Goal: Contribute content: Contribute content

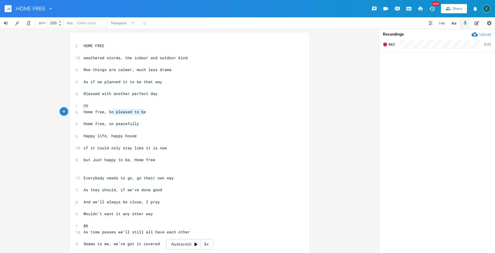
type textarea "Home free, So pleased to be"
drag, startPoint x: 145, startPoint y: 112, endPoint x: 69, endPoint y: 114, distance: 75.2
click at [70, 114] on div "Home free, So pleased to be x 2 HOME FREE ​ 10 weathered storms, the indoor and…" at bounding box center [190, 149] width 240 height 235
click at [86, 117] on pre "​" at bounding box center [186, 118] width 209 height 6
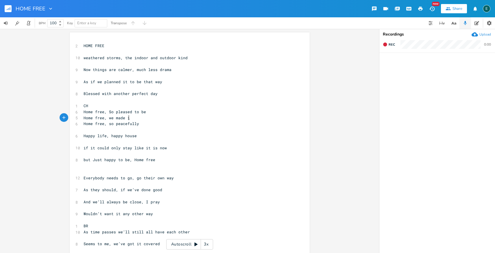
type textarea "we made it"
click at [112, 130] on pre "​" at bounding box center [186, 130] width 209 height 6
type textarea "elated"
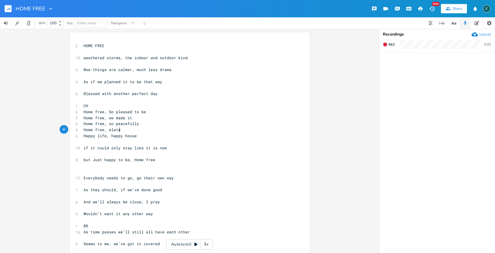
scroll to position [0, 10]
type textarea "Home free, So pleased to be"
drag, startPoint x: 145, startPoint y: 111, endPoint x: 72, endPoint y: 111, distance: 73.7
click at [72, 111] on div "Home free, So pleased to be x 2 HOME FREE ​ 10 weathered storms, the indoor and…" at bounding box center [190, 149] width 240 height 235
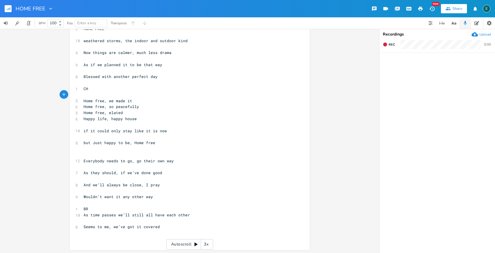
scroll to position [18, 0]
click at [113, 244] on div "x 2 HOME FREE ​ 10 weathered storms, the indoor and outdoor kind ​ 9 Now things…" at bounding box center [193, 138] width 223 height 228
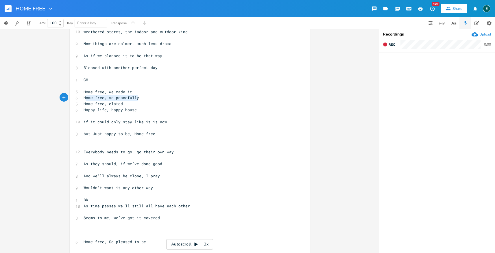
type textarea "Home free, so peacefully"
drag, startPoint x: 137, startPoint y: 98, endPoint x: 78, endPoint y: 99, distance: 59.0
click at [78, 99] on div "Home free, so peacefully x 2 HOME FREE ​ 10 weathered storms, the indoor and ou…" at bounding box center [190, 129] width 240 height 247
click at [91, 236] on pre "​" at bounding box center [186, 236] width 209 height 6
click at [128, 103] on pre "Home free, elated" at bounding box center [186, 104] width 209 height 6
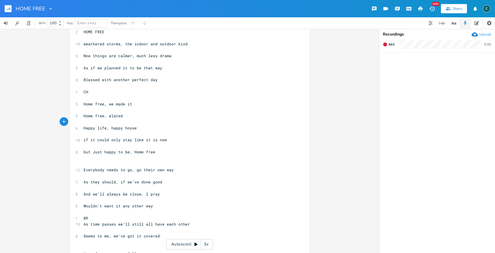
scroll to position [0, 0]
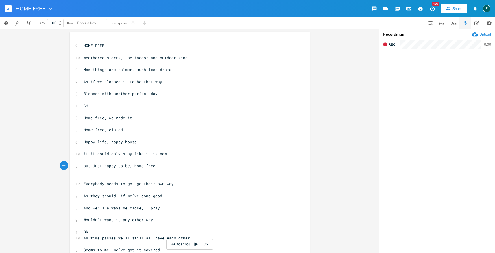
click at [90, 167] on span "but Just happy to be, Home free" at bounding box center [120, 165] width 72 height 5
click at [387, 45] on icon "button" at bounding box center [385, 44] width 5 height 5
click at [90, 114] on pre "​" at bounding box center [186, 112] width 209 height 6
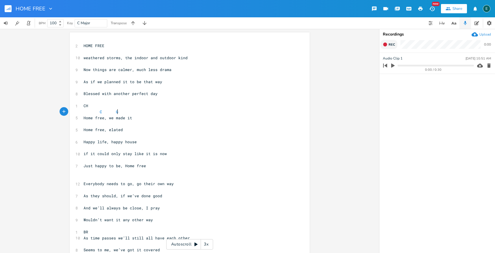
type textarea "C G"
click at [83, 123] on pre "​" at bounding box center [186, 124] width 209 height 6
type textarea "C G"
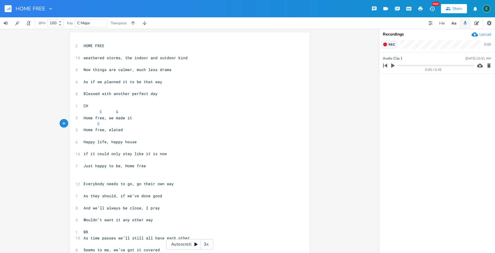
scroll to position [0, 17]
click at [85, 136] on pre "​" at bounding box center [186, 136] width 209 height 6
type textarea "AM G"
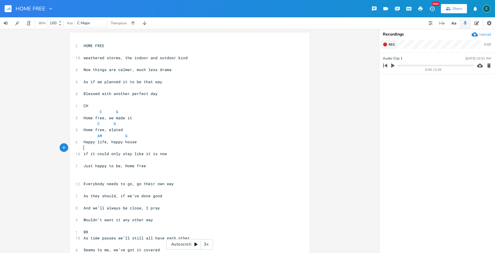
click at [84, 151] on pre "if it could only stay like it is now" at bounding box center [186, 154] width 209 height 6
type textarea "AM G"
click at [86, 161] on pre "​" at bounding box center [186, 160] width 209 height 6
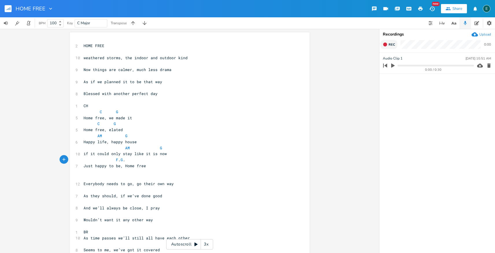
type textarea "F. G. C"
click at [117, 162] on span "F . G . C" at bounding box center [106, 159] width 44 height 5
click at [122, 161] on span "F G . C" at bounding box center [106, 159] width 44 height 5
click at [86, 114] on span "C G" at bounding box center [101, 111] width 35 height 5
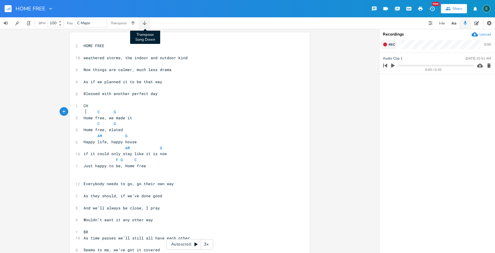
click at [145, 23] on icon "button" at bounding box center [145, 23] width 6 height 6
click at [387, 45] on icon "button" at bounding box center [385, 44] width 5 height 5
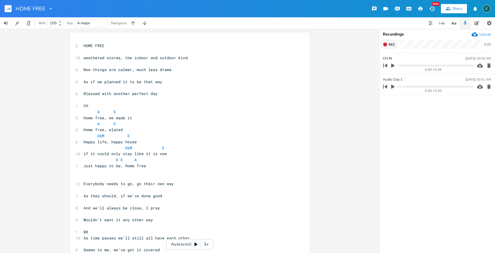
type input "CH IN A"
click at [84, 60] on span "weathered storms, the indoor and outdoor kind" at bounding box center [136, 57] width 104 height 5
type textarea "we"
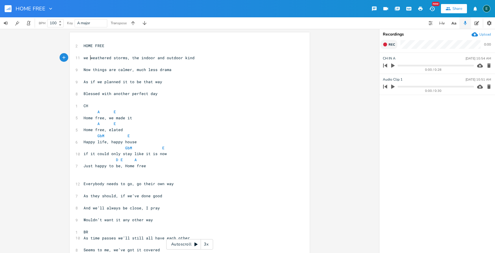
click at [172, 71] on pre "Now things are calmer, much less drama" at bounding box center [186, 70] width 209 height 6
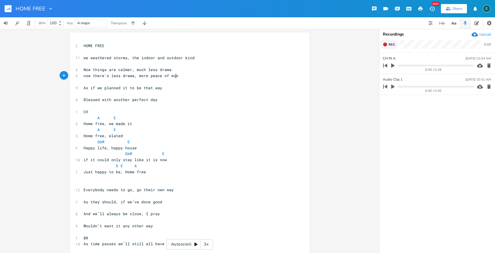
type textarea "now there's less drama, more peace of mind"
type textarea ", much less drama"
drag, startPoint x: 171, startPoint y: 71, endPoint x: 128, endPoint y: 67, distance: 42.7
click at [128, 67] on pre "Now things are calmer, much less drama" at bounding box center [186, 70] width 209 height 6
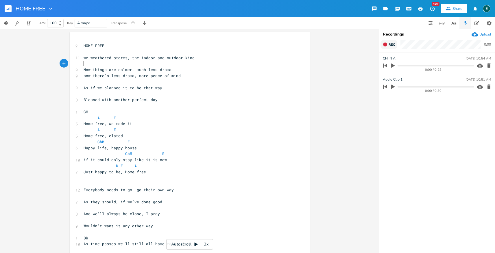
click at [186, 66] on pre "​" at bounding box center [186, 64] width 209 height 6
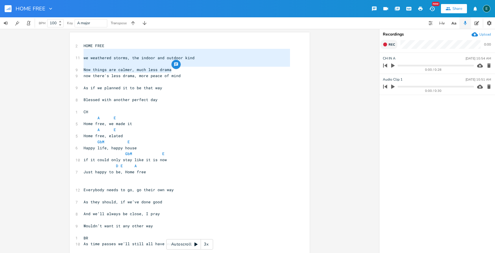
type textarea "Now things are calmer, much less drama"
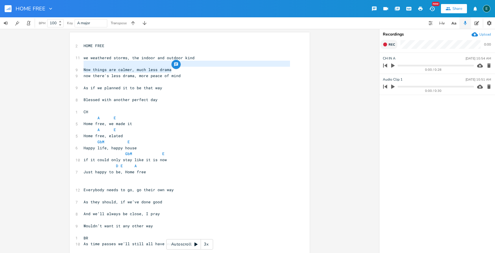
drag, startPoint x: 172, startPoint y: 70, endPoint x: 126, endPoint y: 62, distance: 46.7
click at [126, 62] on div "2 HOME FREE ​ 11 we weathered storms, the indoor and outdoor kind ​ 9 Now thing…" at bounding box center [186, 163] width 209 height 241
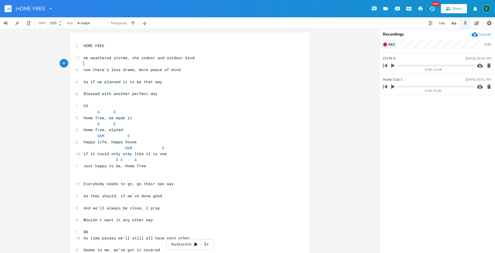
scroll to position [36, 0]
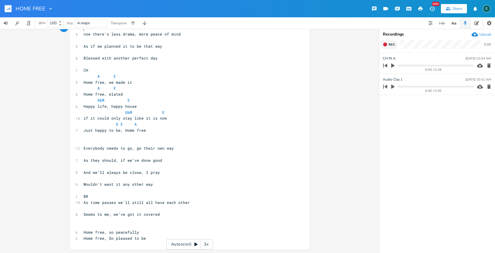
click at [100, 230] on span "Home free, so peacefully" at bounding box center [112, 232] width 56 height 5
click at [91, 228] on pre "​" at bounding box center [186, 227] width 209 height 6
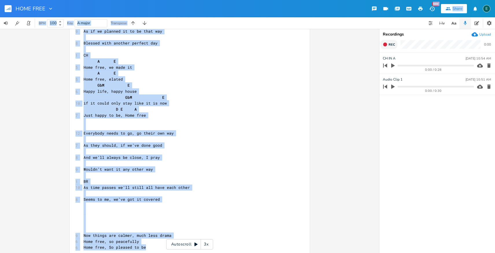
drag, startPoint x: 375, startPoint y: 75, endPoint x: 374, endPoint y: 13, distance: 61.9
click at [374, 13] on div "HOME FREE New Share E BPM 100 Key A major Transpose x 2 HOME FREE ​ 11 we weath…" at bounding box center [247, 126] width 495 height 253
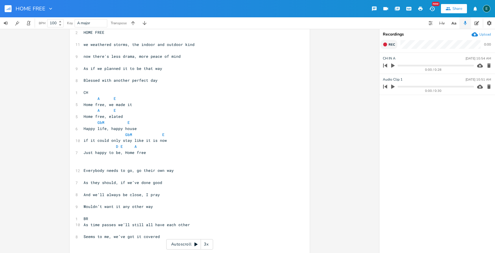
scroll to position [0, 0]
click at [177, 172] on pre "Everybody needs to go, go their own way" at bounding box center [186, 171] width 209 height 6
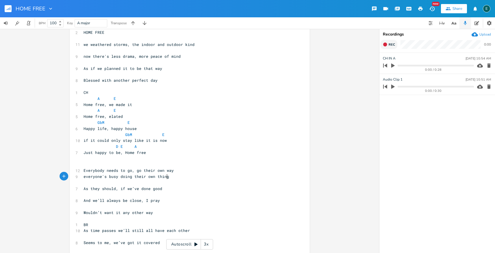
scroll to position [0, 65]
type textarea "everyone's busy doing their own thing"
click at [164, 189] on pre "As they should, if we’ve done good" at bounding box center [186, 189] width 209 height 6
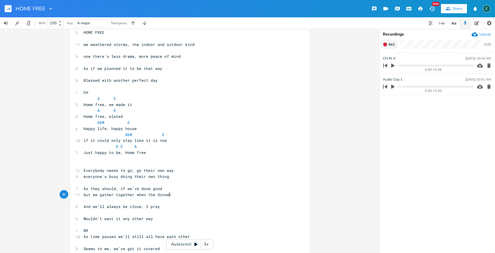
scroll to position [0, 70]
type textarea "but we gather together when the dinner rings"
click at [113, 196] on span "but we gather together when the dinner rings" at bounding box center [135, 194] width 102 height 5
click at [172, 178] on pre "everyone's busy doing their own thing" at bounding box center [186, 177] width 209 height 6
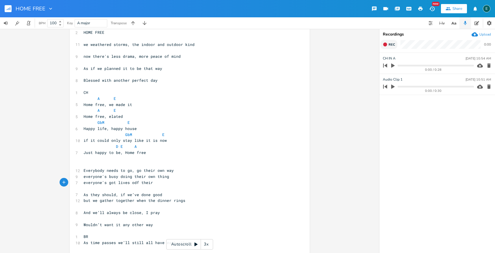
type textarea "everyone's got lives odf their"
click at [133, 184] on span "everyone's got lives odf their" at bounding box center [118, 182] width 69 height 5
click at [154, 183] on pre "everyone's got lives of their" at bounding box center [186, 183] width 209 height 6
type textarea "own"
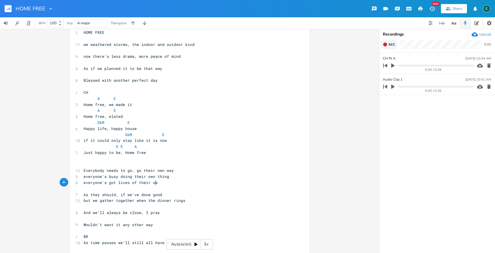
scroll to position [0, 7]
click at [126, 184] on span "everyone's got lives of their own" at bounding box center [122, 182] width 76 height 5
type textarea ", liuves"
type textarea "ves"
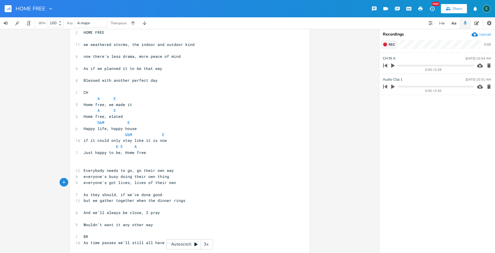
click at [183, 201] on pre "but we gather together when the dinner rings" at bounding box center [186, 201] width 209 height 6
click at [184, 202] on pre "but we gather together when the dinner rings" at bounding box center [186, 201] width 209 height 6
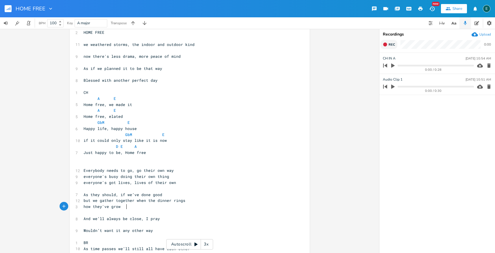
scroll to position [0, 36]
type textarea "how they've grown"
click at [88, 208] on span "how they've grown" at bounding box center [103, 206] width 39 height 5
type textarea "we're truly amazed"
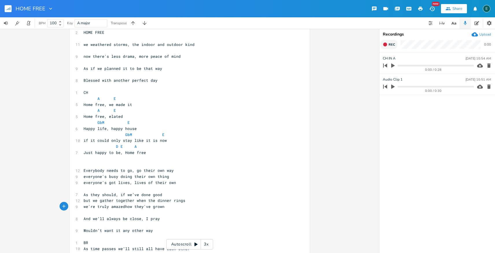
scroll to position [0, 34]
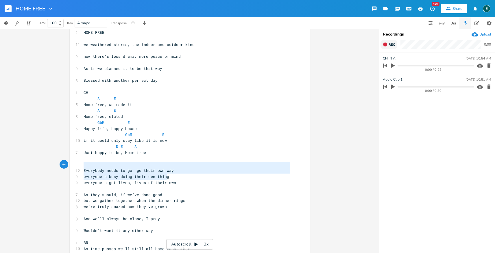
type textarea "Everybody needs to go, go their own way everyone's busy doing their own thing"
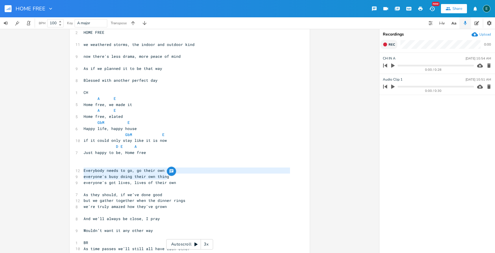
drag, startPoint x: 167, startPoint y: 177, endPoint x: 78, endPoint y: 170, distance: 89.9
click at [82, 170] on div "2 HOME FREE ​ 11 we weathered storms, the indoor and outdoor kind ​ 9 now there…" at bounding box center [186, 170] width 209 height 282
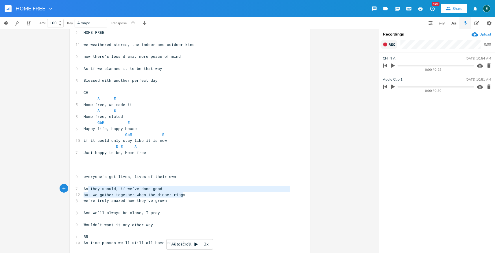
type textarea "As they should, if we’ve done good but we gather together when the dinner rings"
drag, startPoint x: 182, startPoint y: 195, endPoint x: 81, endPoint y: 189, distance: 101.7
click at [82, 189] on div "2 HOME FREE ​ 11 we weathered storms, the indoor and outdoor kind ​ 9 now there…" at bounding box center [186, 167] width 209 height 277
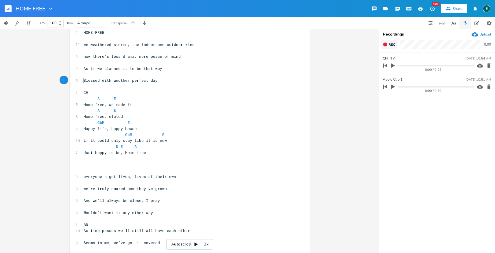
click at [82, 81] on pre "Blessed with another perfect day" at bounding box center [186, 80] width 209 height 6
type textarea "when we're"
click at [161, 69] on pre "As if we planned it to be that way" at bounding box center [186, 69] width 209 height 6
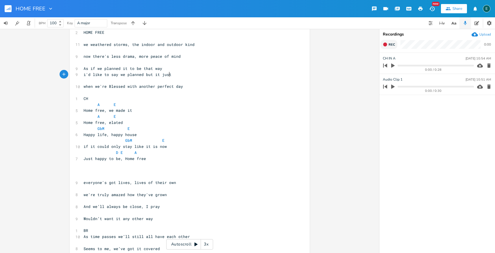
scroll to position [0, 62]
type textarea "i'd like to say we planned but it just w"
drag, startPoint x: 174, startPoint y: 75, endPoint x: 78, endPoint y: 73, distance: 96.3
click at [82, 73] on div "10 i'd like to say we planned but it just w" at bounding box center [186, 75] width 209 height 6
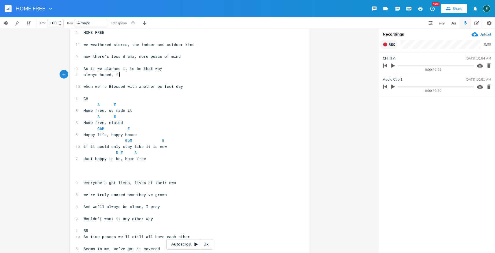
scroll to position [0, 28]
type textarea "always hoped, it"
type textarea "'d work oy"
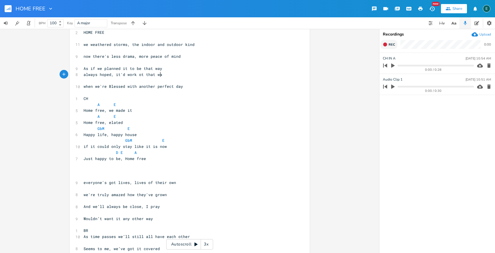
type textarea "t that way"
click at [138, 76] on span "always hoped, it'd work ot that way" at bounding box center [124, 74] width 81 height 5
type textarea "u"
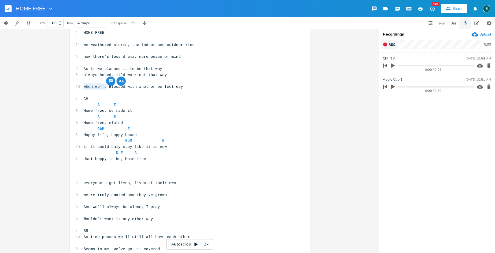
drag, startPoint x: 105, startPoint y: 87, endPoint x: 81, endPoint y: 87, distance: 23.7
click at [82, 87] on pre "when we're Blessed with another perfect day" at bounding box center [186, 87] width 209 height 6
type textarea "and here we are"
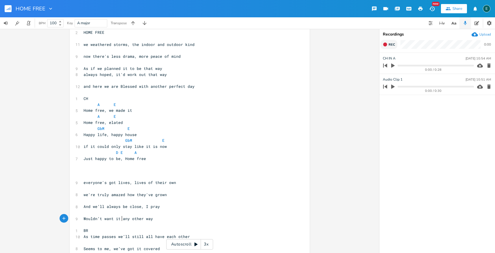
click at [120, 219] on span "Wouldn’t want it any other way" at bounding box center [118, 218] width 69 height 5
type textarea "be"
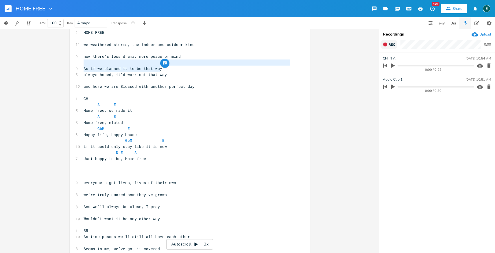
type textarea "As if we planned it to be that way"
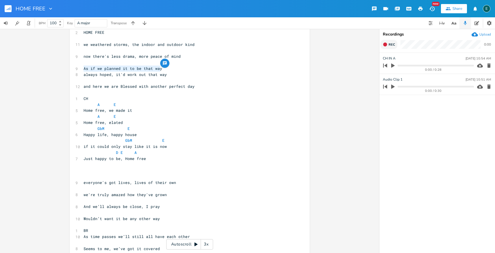
drag, startPoint x: 161, startPoint y: 69, endPoint x: 82, endPoint y: 71, distance: 78.7
click at [82, 71] on pre "As if we planned it to be that way" at bounding box center [186, 69] width 209 height 6
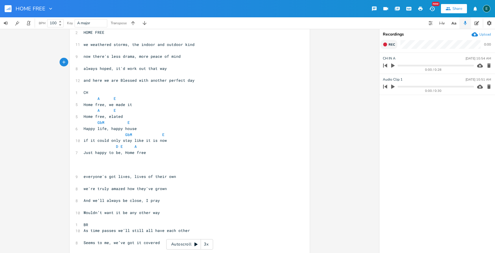
scroll to position [66, 0]
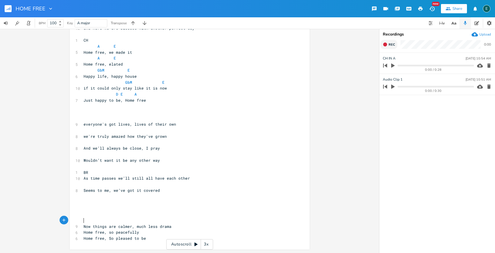
click at [97, 221] on pre "​" at bounding box center [186, 221] width 209 height 6
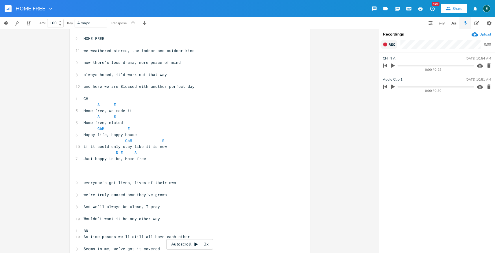
scroll to position [0, 0]
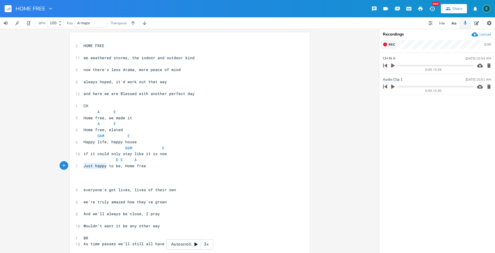
drag, startPoint x: 105, startPoint y: 168, endPoint x: 82, endPoint y: 167, distance: 22.6
click at [84, 167] on span "Just happy to be, Home free" at bounding box center [115, 165] width 62 height 5
type textarea "So pleasaed"
click at [109, 160] on span "D E A" at bounding box center [110, 159] width 53 height 5
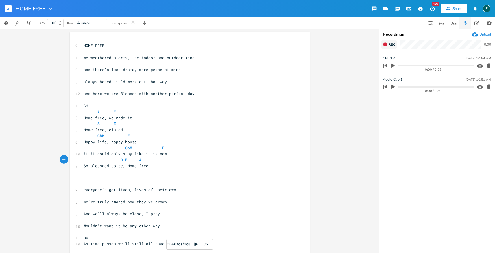
scroll to position [0, 2]
click at [384, 42] on button "Rec" at bounding box center [388, 44] width 17 height 9
click at [387, 45] on icon "button" at bounding box center [385, 44] width 5 height 5
type input "vs/ch"
click at [460, 126] on ul "vs/ch [DATE] 11:55 AM 0:00 / 1:12 CH IN A [DATE] 10:54 AM 0:00 / 0:28 Audio Cli…" at bounding box center [437, 153] width 116 height 200
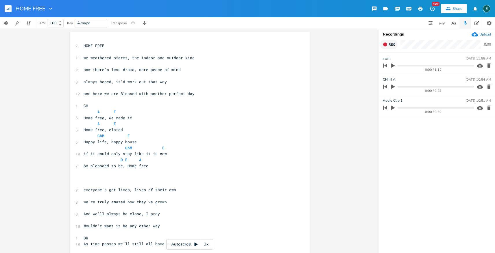
click at [488, 108] on icon "button" at bounding box center [488, 108] width 3 height 4
click at [93, 55] on pre "we weathered storms, the indoor and outdoor kind" at bounding box center [186, 58] width 209 height 6
click at [86, 59] on span "we weathered storms, the indoor and outdoor kind" at bounding box center [139, 57] width 111 height 5
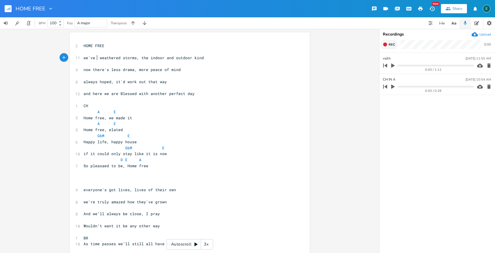
type textarea "'ve \"
click at [82, 53] on pre "​" at bounding box center [186, 52] width 209 height 6
type textarea "F$m"
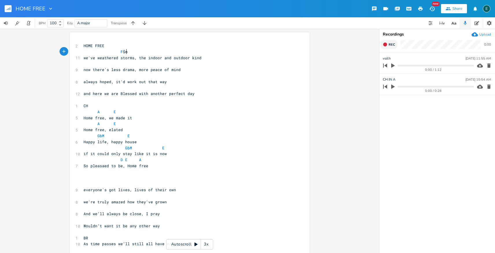
scroll to position [0, 23]
type textarea "#"
drag, startPoint x: 102, startPoint y: 136, endPoint x: 96, endPoint y: 135, distance: 6.1
click at [96, 135] on span "GbM E" at bounding box center [107, 135] width 46 height 5
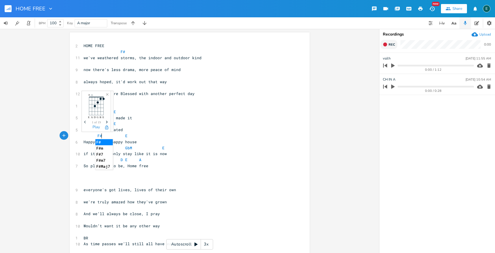
type textarea "F#m"
click at [243, 165] on pre "So pleasaed to be, Home free" at bounding box center [186, 166] width 209 height 6
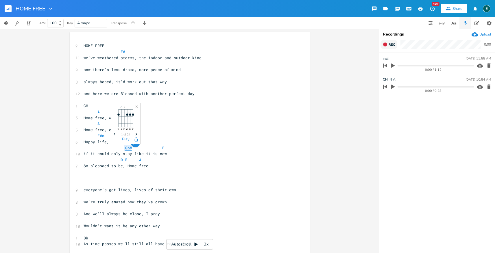
drag, startPoint x: 129, startPoint y: 148, endPoint x: 122, endPoint y: 148, distance: 6.9
click at [122, 148] on span "GbM E" at bounding box center [124, 147] width 81 height 5
type textarea "F#m"
click at [123, 54] on pre "F#" at bounding box center [186, 52] width 209 height 6
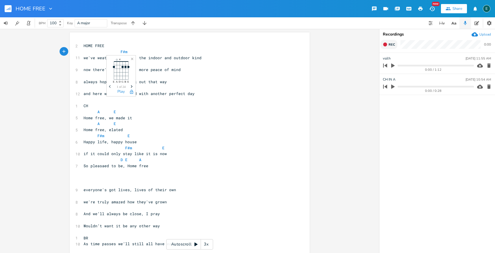
type textarea "m E"
click at [91, 64] on pre "​" at bounding box center [186, 64] width 209 height 6
type textarea "F#m E"
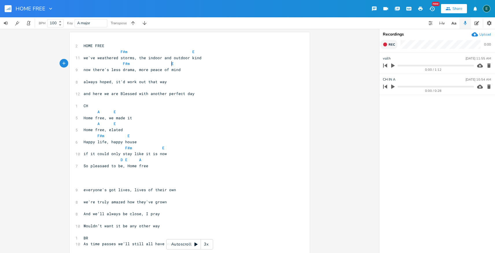
scroll to position [0, 44]
click at [86, 77] on pre "​" at bounding box center [186, 76] width 209 height 6
type textarea "C#m d"
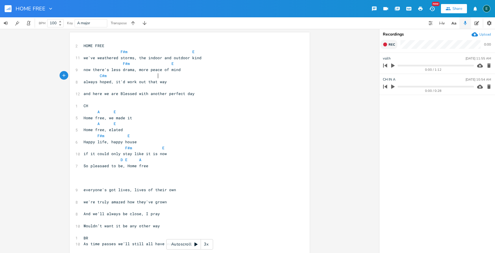
type textarea "D"
click at [83, 89] on pre "​" at bounding box center [186, 88] width 209 height 6
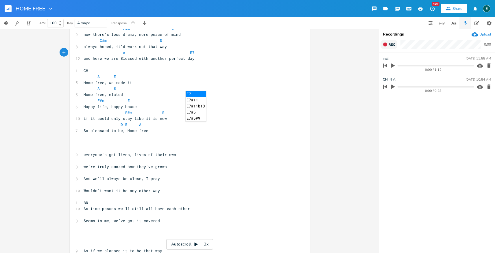
scroll to position [36, 0]
type textarea "A E7"
click at [383, 44] on icon "button" at bounding box center [385, 45] width 4 height 4
click at [383, 44] on icon "button" at bounding box center [385, 44] width 5 height 5
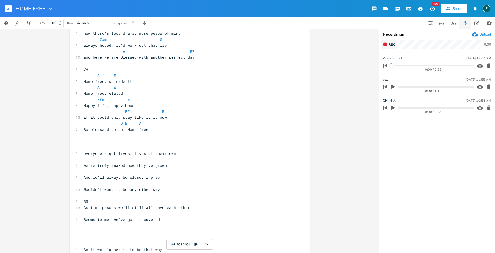
click at [93, 202] on pre "BR" at bounding box center [186, 202] width 209 height 6
click at [129, 209] on span "As time passes we’ll still all have each other" at bounding box center [137, 207] width 106 height 5
type textarea "all"
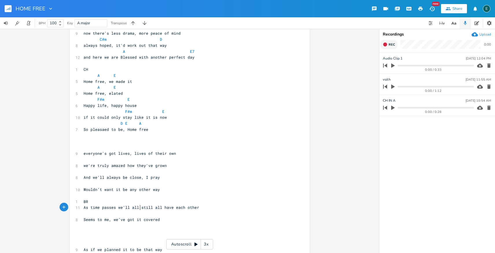
click at [159, 208] on span "As time passes we’ll all still all have each other" at bounding box center [142, 207] width 116 height 5
click at [93, 202] on pre "BR" at bounding box center [186, 202] width 209 height 6
type textarea "Bm D"
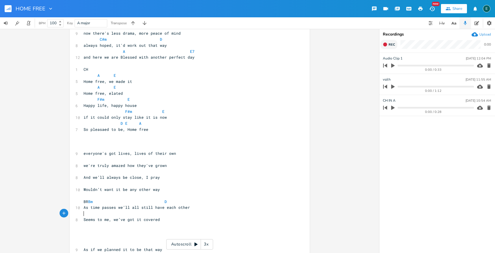
click at [86, 212] on pre "​" at bounding box center [186, 214] width 209 height 6
type textarea "Bm E"
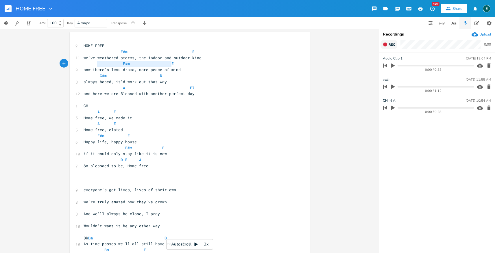
type textarea "F#m E"
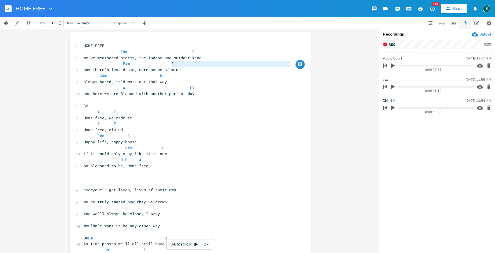
type textarea "F#m E"
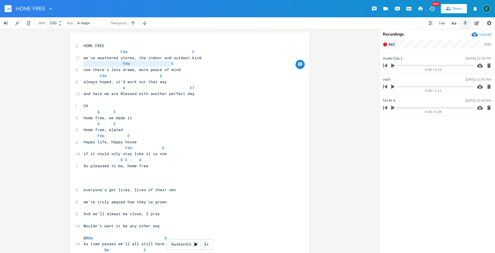
drag, startPoint x: 171, startPoint y: 64, endPoint x: 69, endPoint y: 65, distance: 102.6
click at [70, 65] on div "F#m E x 2 HOME FREE F#m E 11 we've weathered storms, the indoor and outdoor kin…" at bounding box center [190, 173] width 240 height 283
click at [88, 184] on pre "​" at bounding box center [186, 184] width 209 height 6
click at [88, 197] on pre "​" at bounding box center [186, 196] width 209 height 6
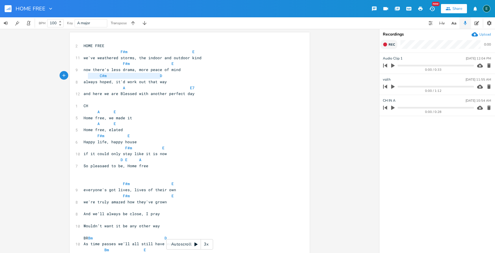
type textarea "C#m D"
drag, startPoint x: 160, startPoint y: 75, endPoint x: 85, endPoint y: 76, distance: 75.5
click at [85, 76] on pre "C#m D" at bounding box center [186, 76] width 209 height 6
click at [95, 209] on pre "​" at bounding box center [186, 208] width 209 height 6
paste textarea "7"
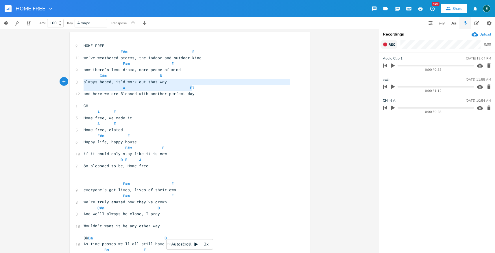
type textarea "A E7"
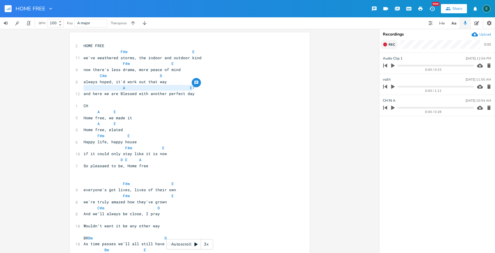
drag, startPoint x: 191, startPoint y: 87, endPoint x: 78, endPoint y: 87, distance: 112.8
click at [78, 87] on div "A E7 x 2 HOME FREE F#m E 11 we've weathered storms, the indoor and outdoor kind…" at bounding box center [190, 173] width 240 height 283
click at [89, 221] on pre "​" at bounding box center [186, 220] width 209 height 6
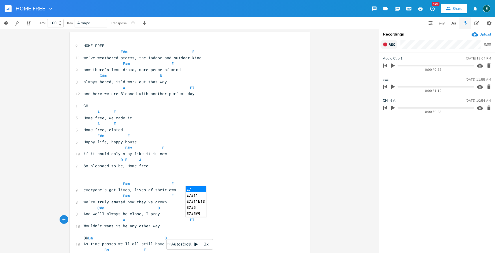
click at [119, 184] on span "F#m E" at bounding box center [129, 183] width 90 height 5
click at [151, 184] on span "F#m E" at bounding box center [127, 183] width 86 height 5
click at [111, 196] on span "F#m E" at bounding box center [129, 195] width 90 height 5
click at [154, 196] on span "F#m E" at bounding box center [123, 195] width 79 height 5
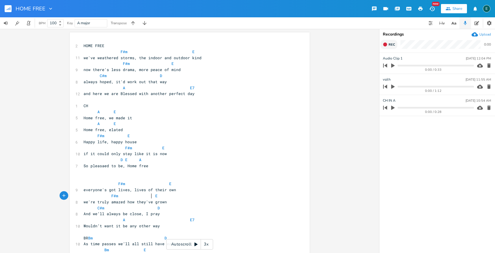
scroll to position [0, 1]
click at [93, 207] on span "C#m D" at bounding box center [122, 208] width 76 height 5
click at [178, 207] on span "C#m D" at bounding box center [138, 208] width 109 height 5
click at [184, 221] on span "A E7" at bounding box center [139, 219] width 111 height 5
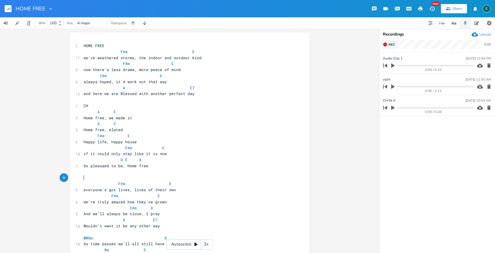
click at [101, 177] on pre "​" at bounding box center [186, 178] width 209 height 6
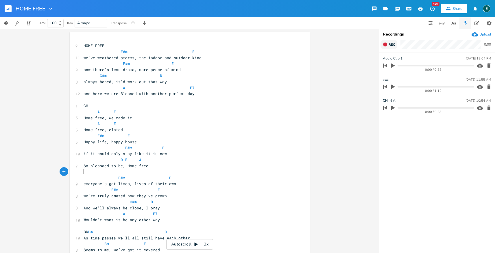
click at [193, 88] on pre "A E7" at bounding box center [186, 88] width 209 height 6
click at [155, 215] on pre "A E7" at bounding box center [186, 214] width 209 height 6
click at [143, 245] on pre "Bm E" at bounding box center [186, 244] width 209 height 6
type textarea "7"
